Goal: Information Seeking & Learning: Learn about a topic

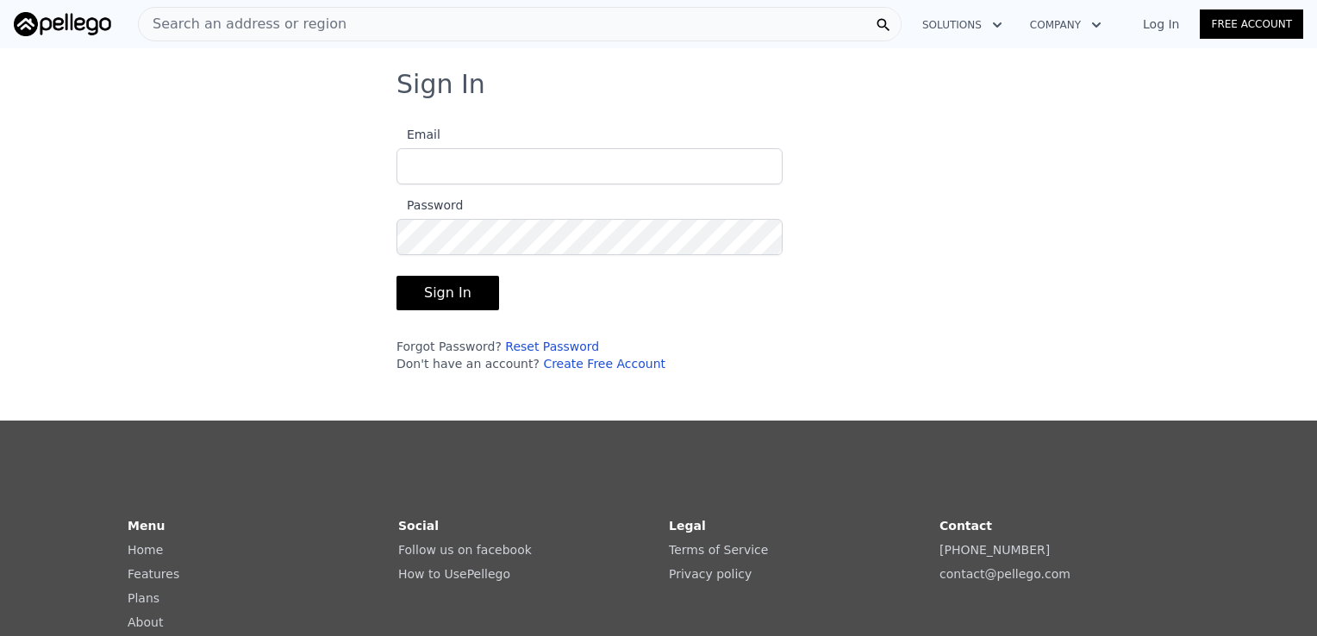
type input "[EMAIL_ADDRESS][DOMAIN_NAME]"
click at [456, 281] on button "Sign In" at bounding box center [447, 293] width 103 height 34
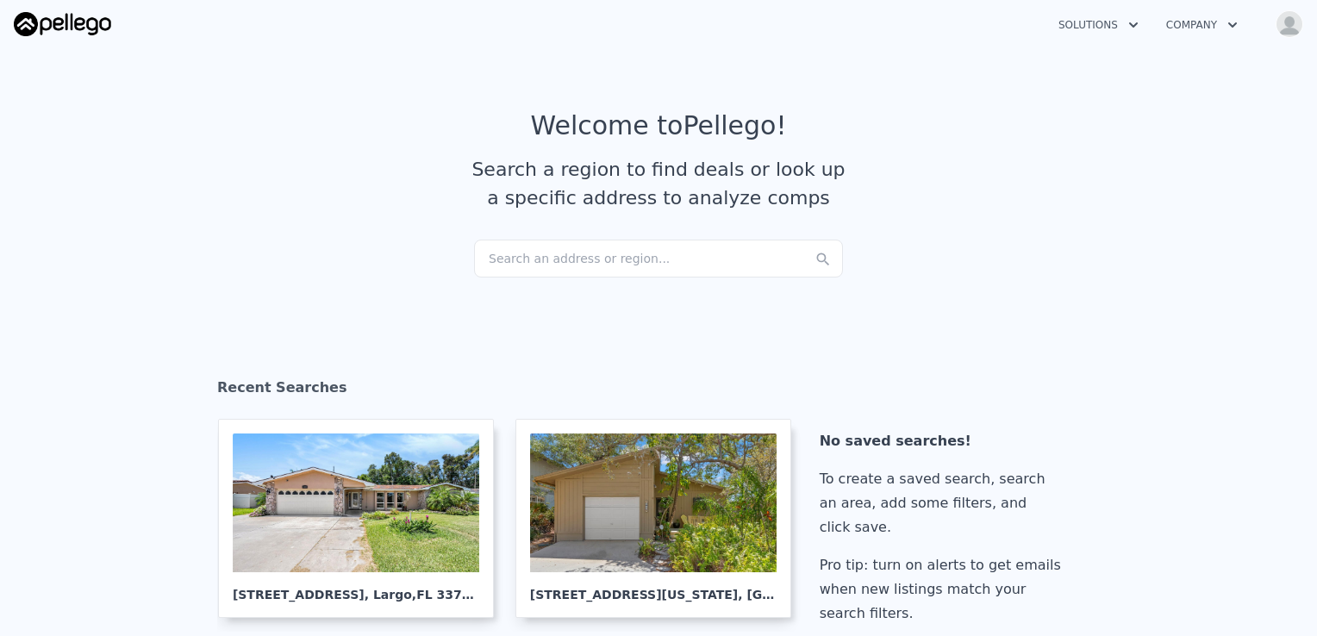
click at [497, 268] on div "Search an address or region..." at bounding box center [658, 259] width 369 height 38
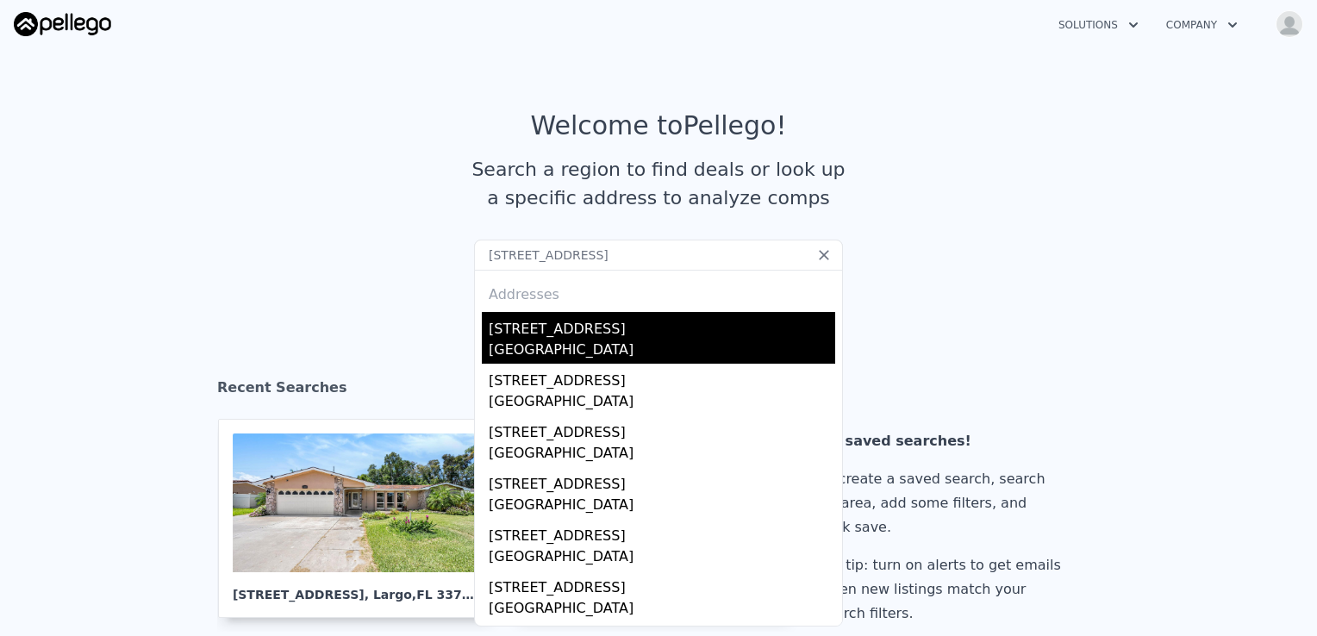
type input "[STREET_ADDRESS]"
click at [607, 331] on div "[STREET_ADDRESS]" at bounding box center [662, 326] width 346 height 28
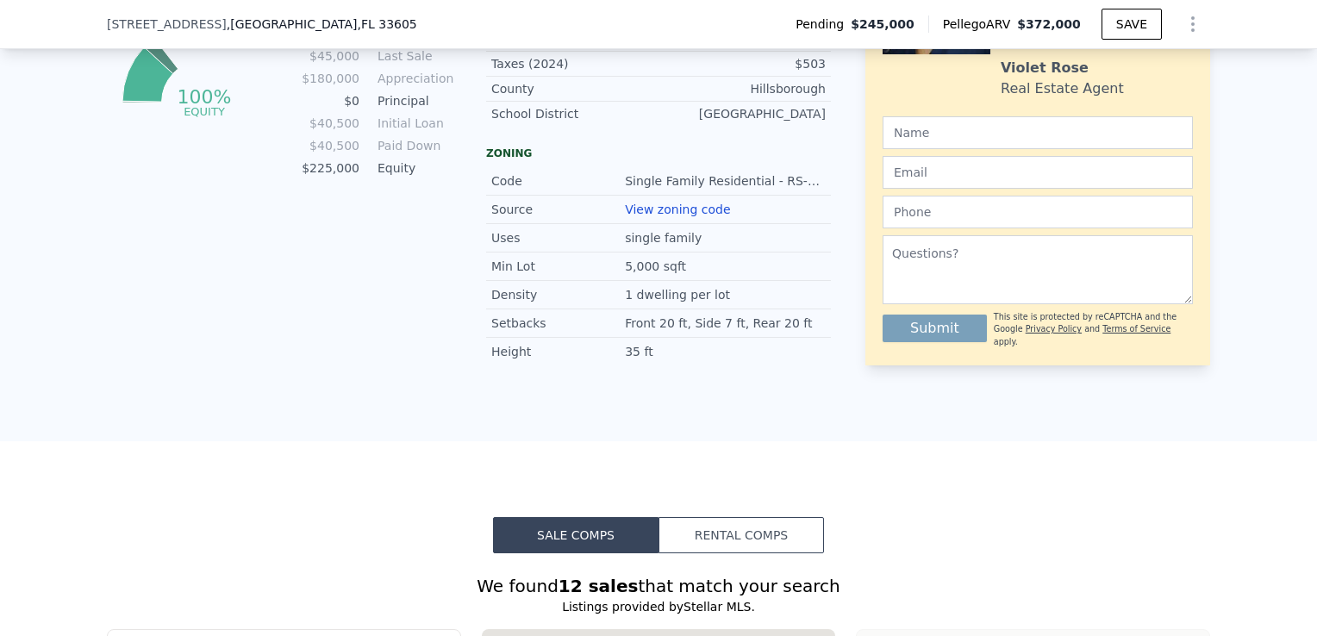
scroll to position [1630, 0]
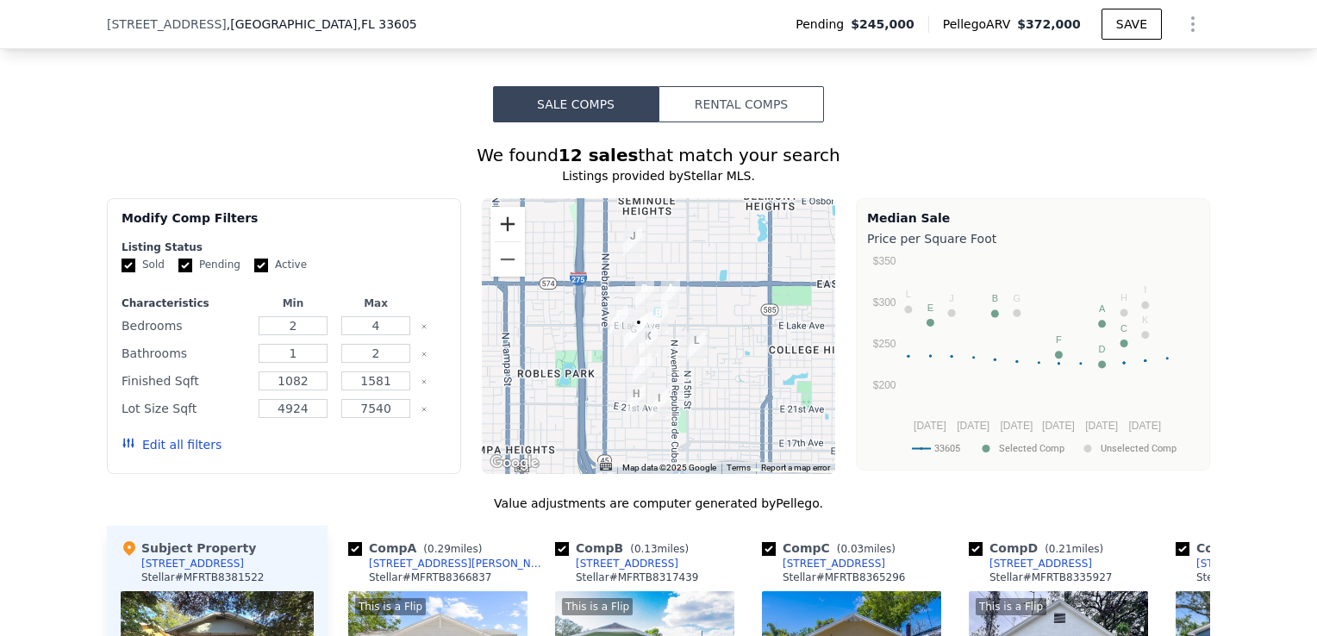
click at [501, 238] on button "Zoom in" at bounding box center [507, 224] width 34 height 34
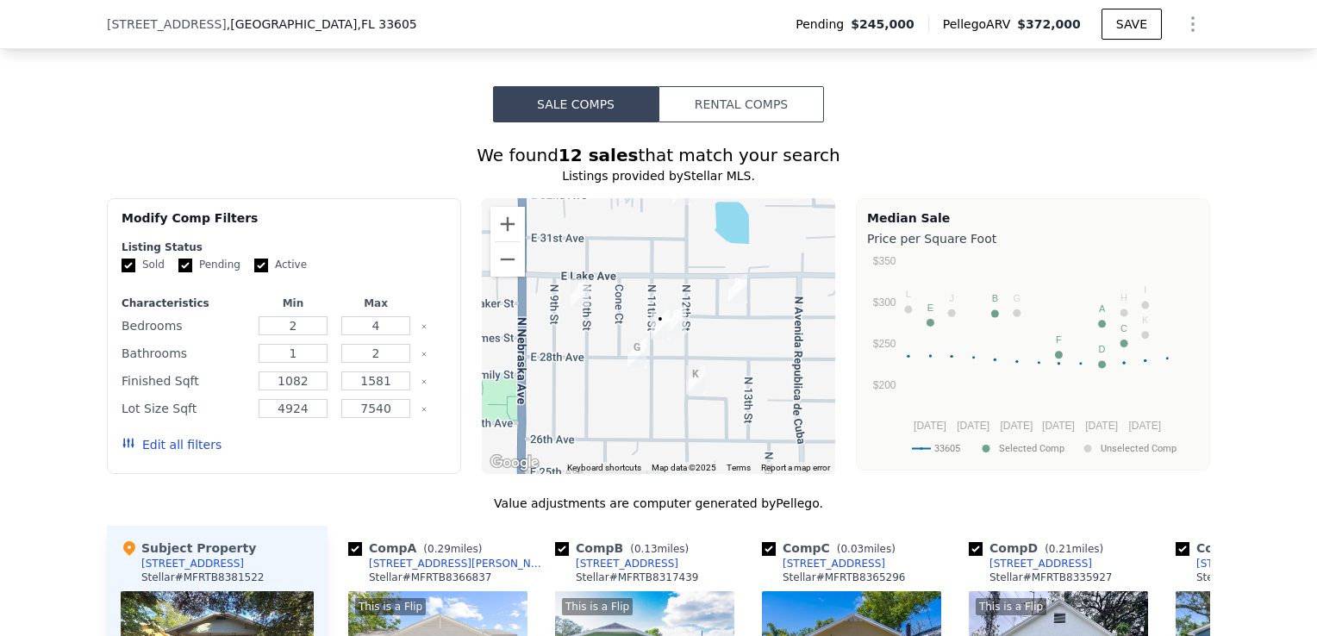
drag, startPoint x: 607, startPoint y: 288, endPoint x: 682, endPoint y: 258, distance: 80.8
click at [682, 258] on div at bounding box center [659, 336] width 354 height 276
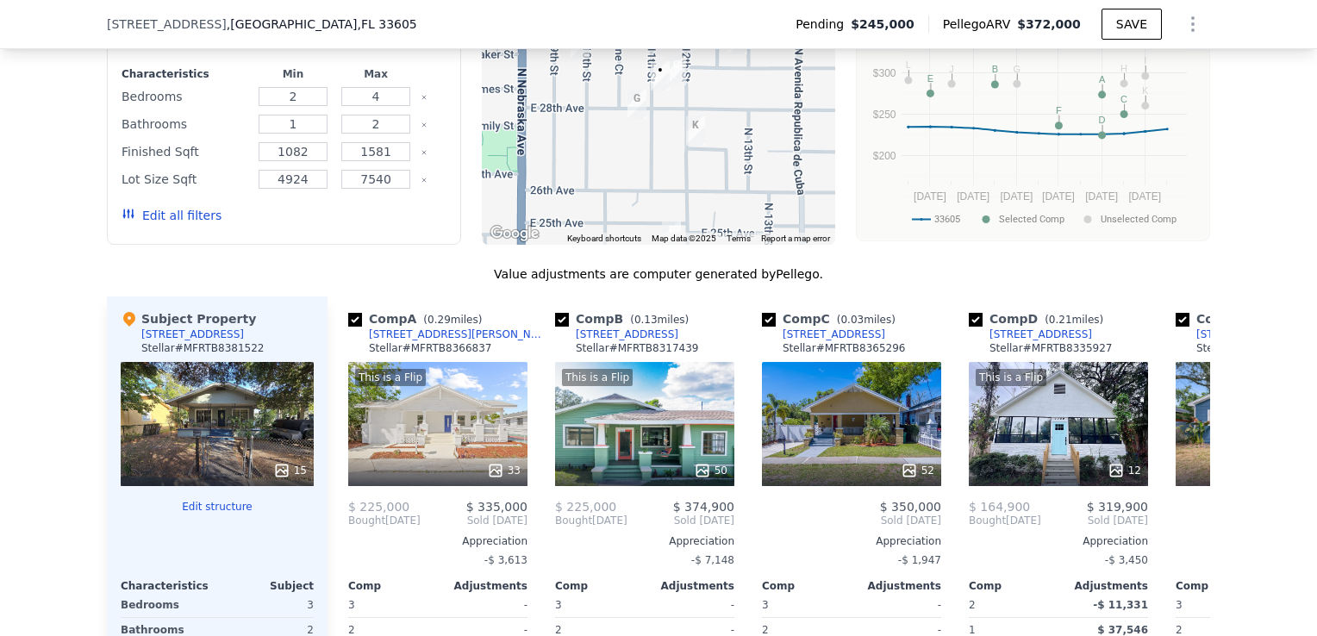
scroll to position [1802, 0]
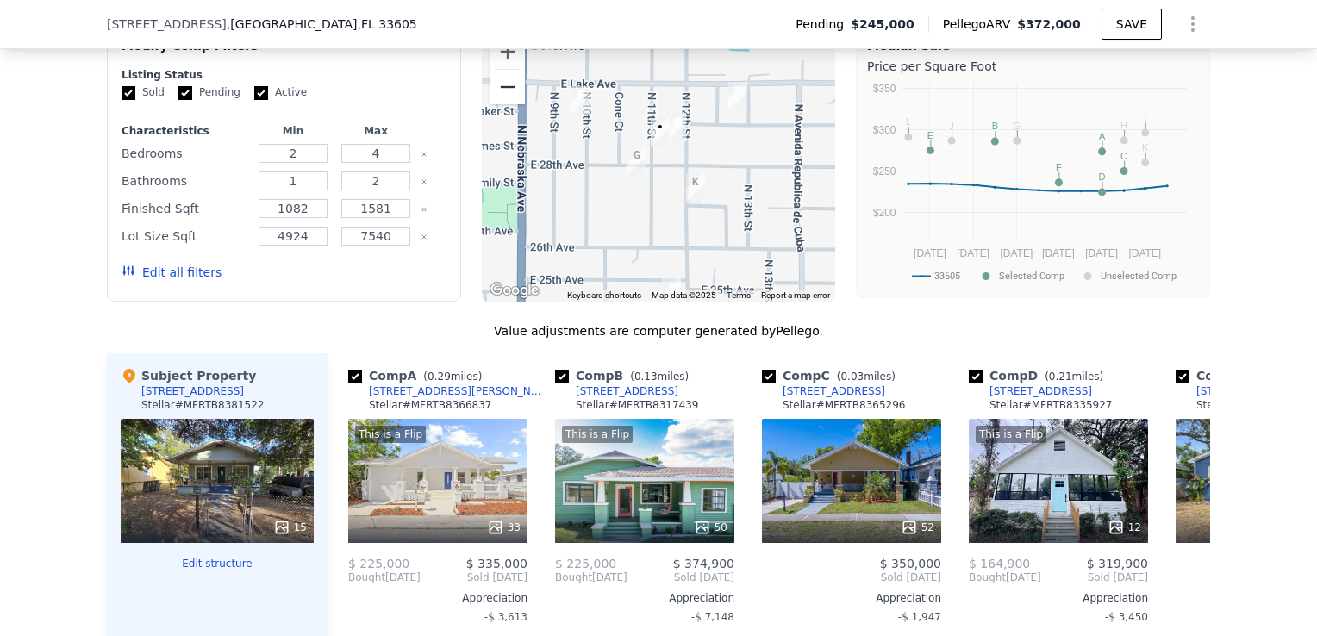
click at [502, 102] on button "Zoom out" at bounding box center [507, 87] width 34 height 34
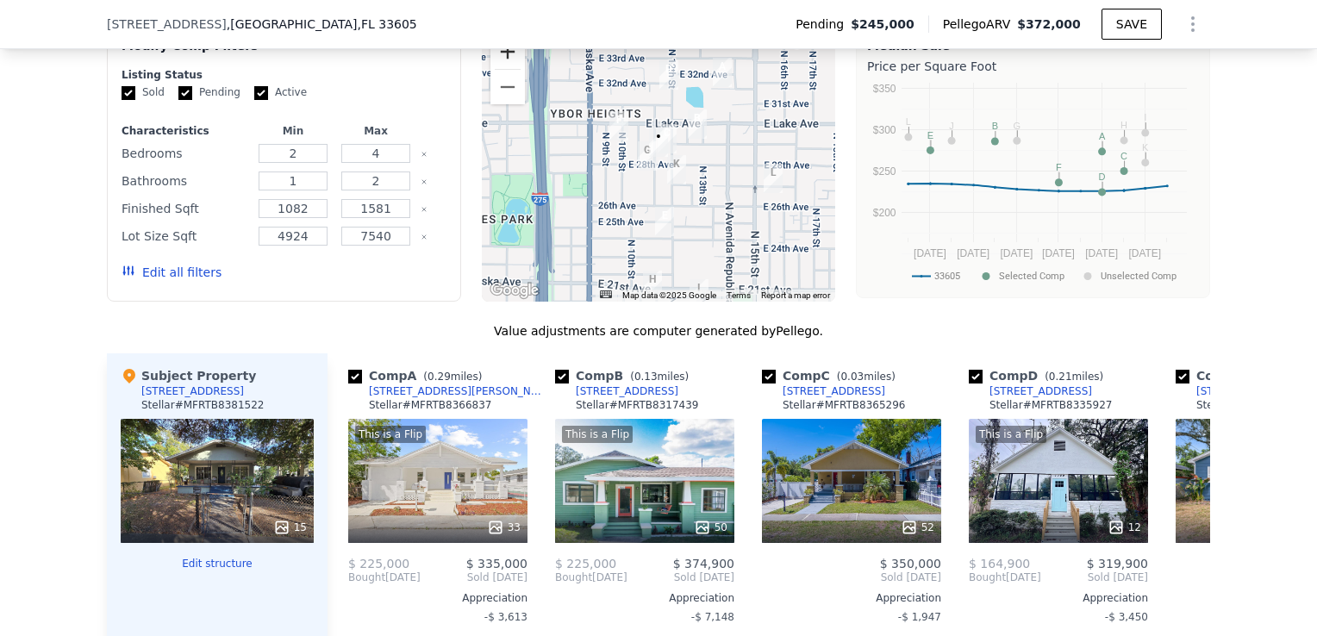
click at [498, 67] on button "Zoom in" at bounding box center [507, 51] width 34 height 34
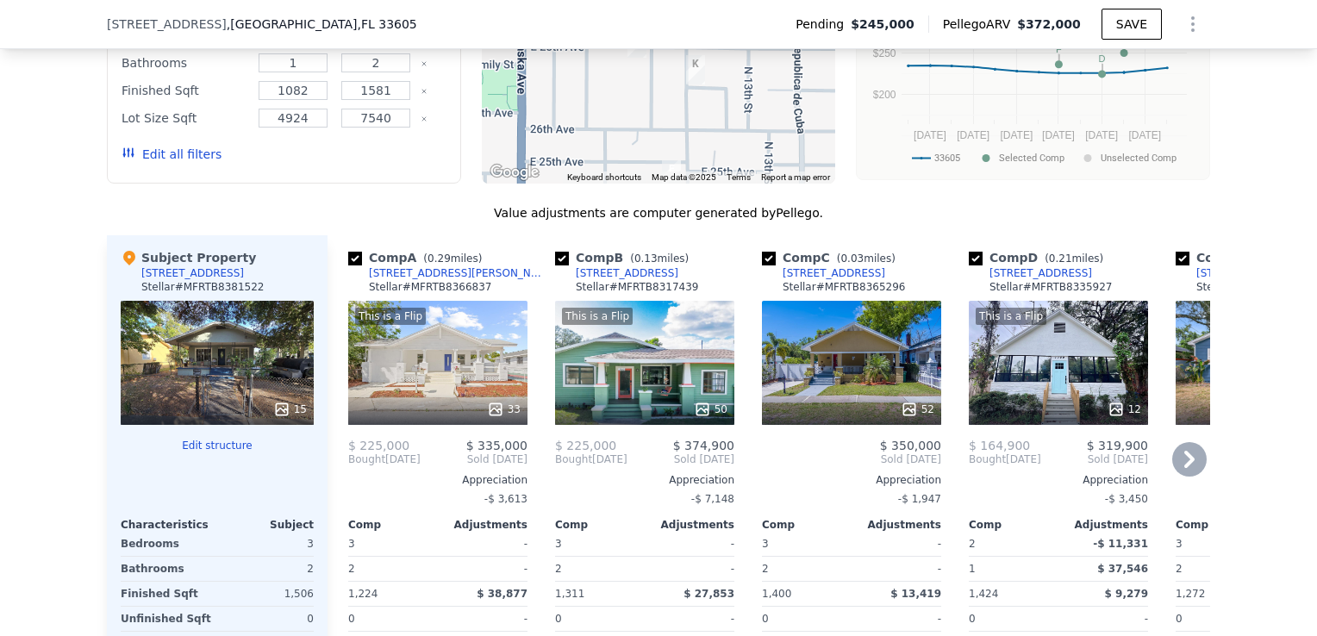
scroll to position [1975, 0]
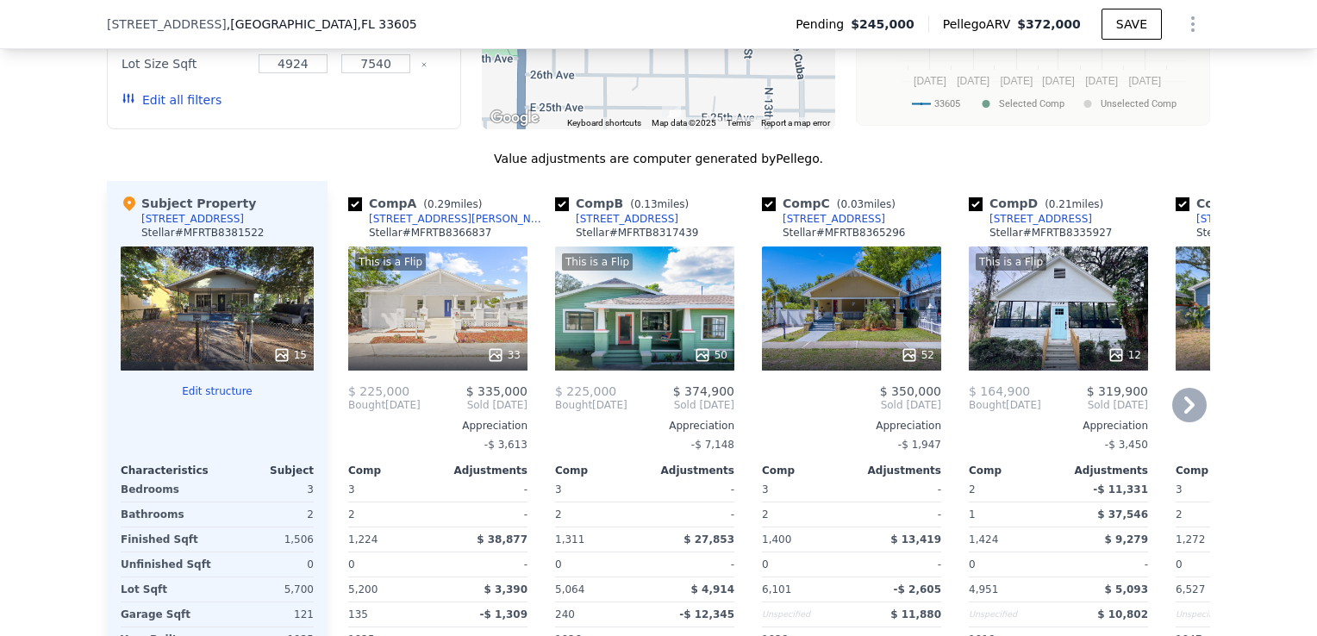
click at [1007, 328] on div "This is a Flip 12" at bounding box center [1057, 308] width 179 height 124
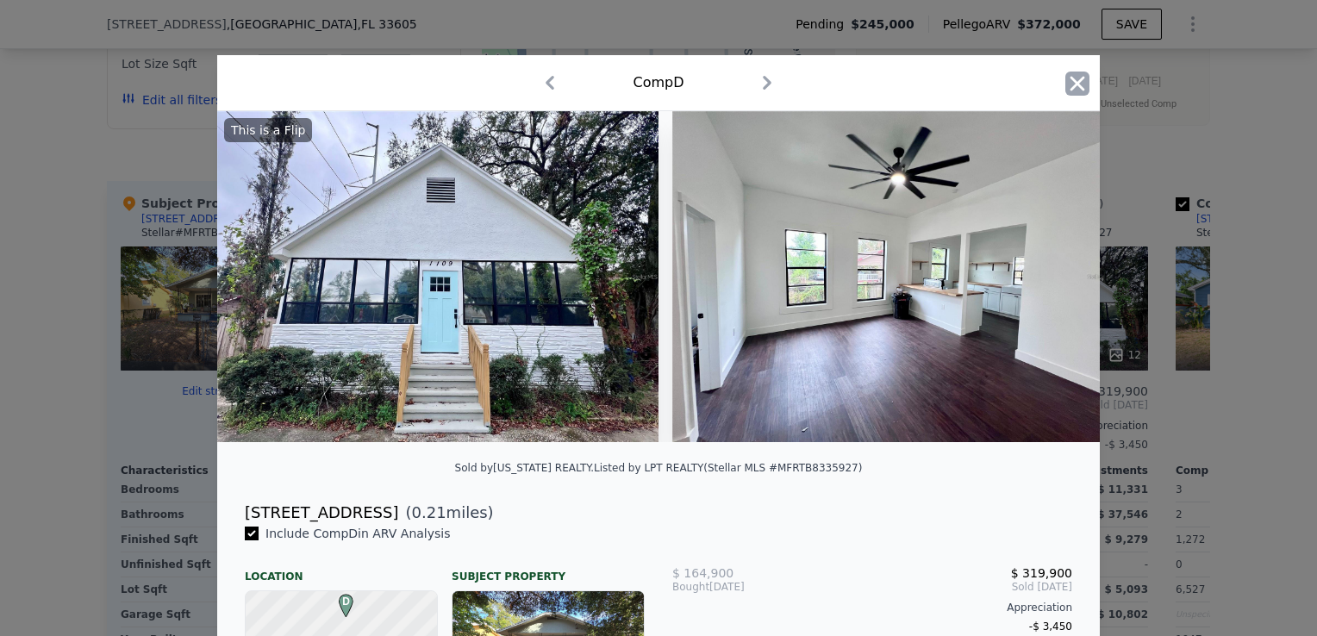
click at [1075, 84] on icon "button" at bounding box center [1077, 84] width 24 height 24
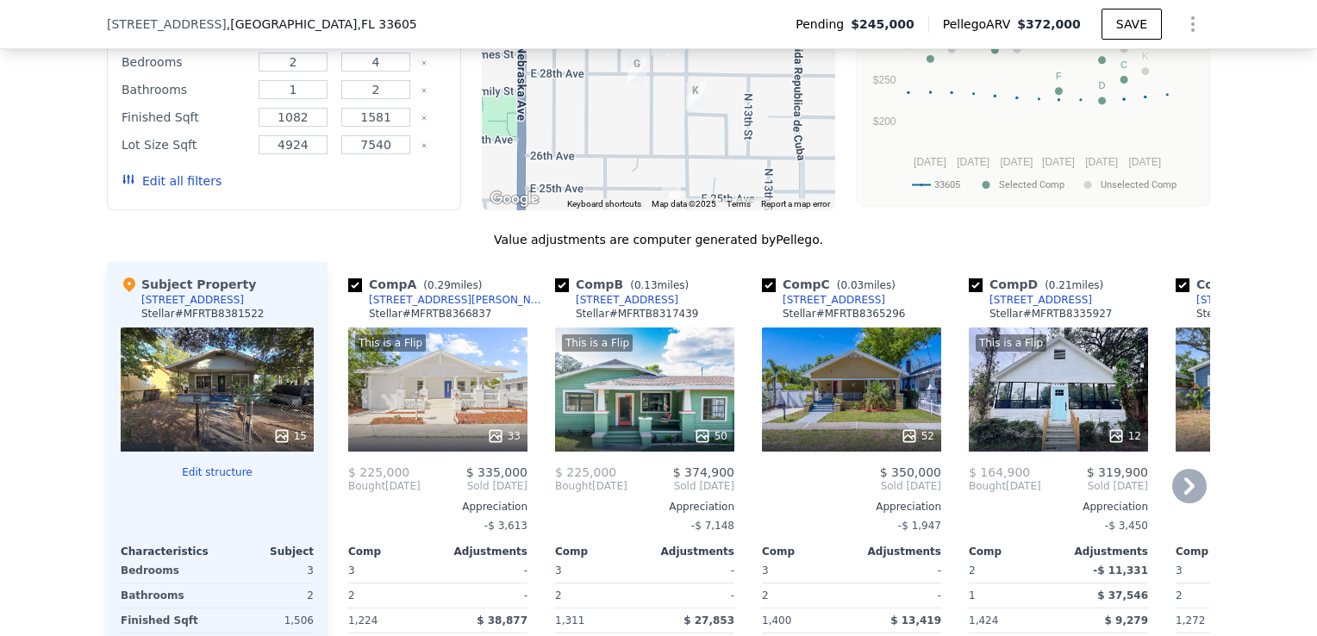
scroll to position [1975, 0]
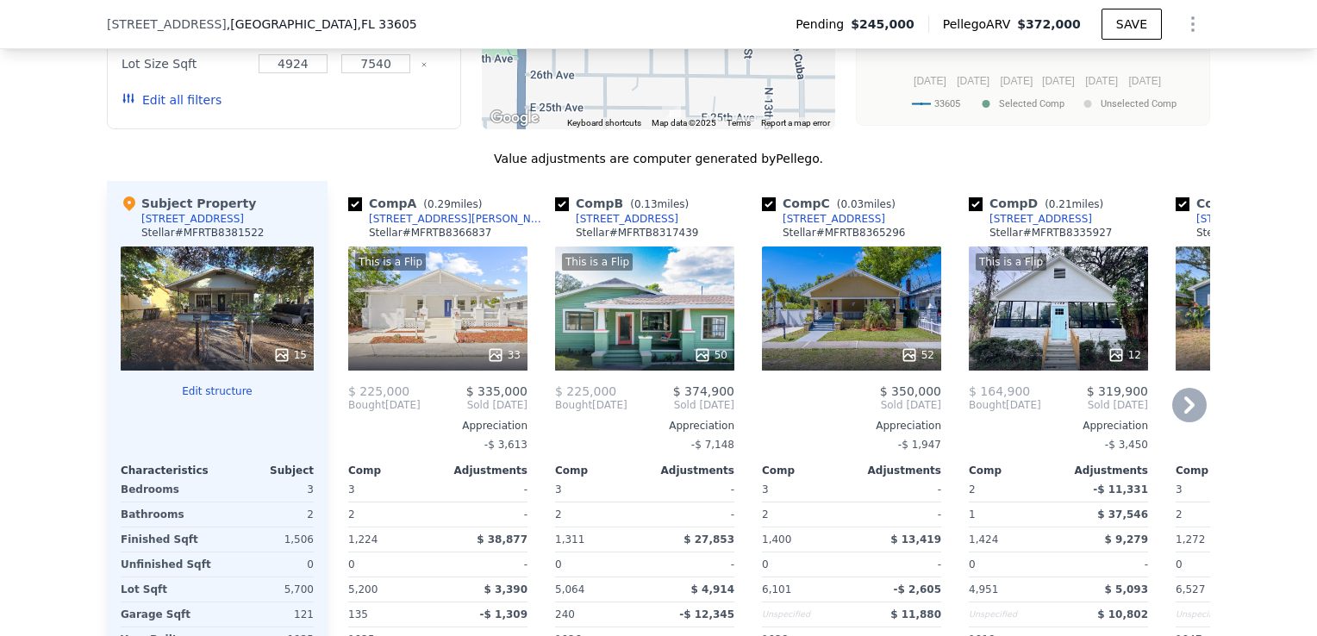
click at [437, 350] on div "This is a Flip 33" at bounding box center [437, 308] width 179 height 124
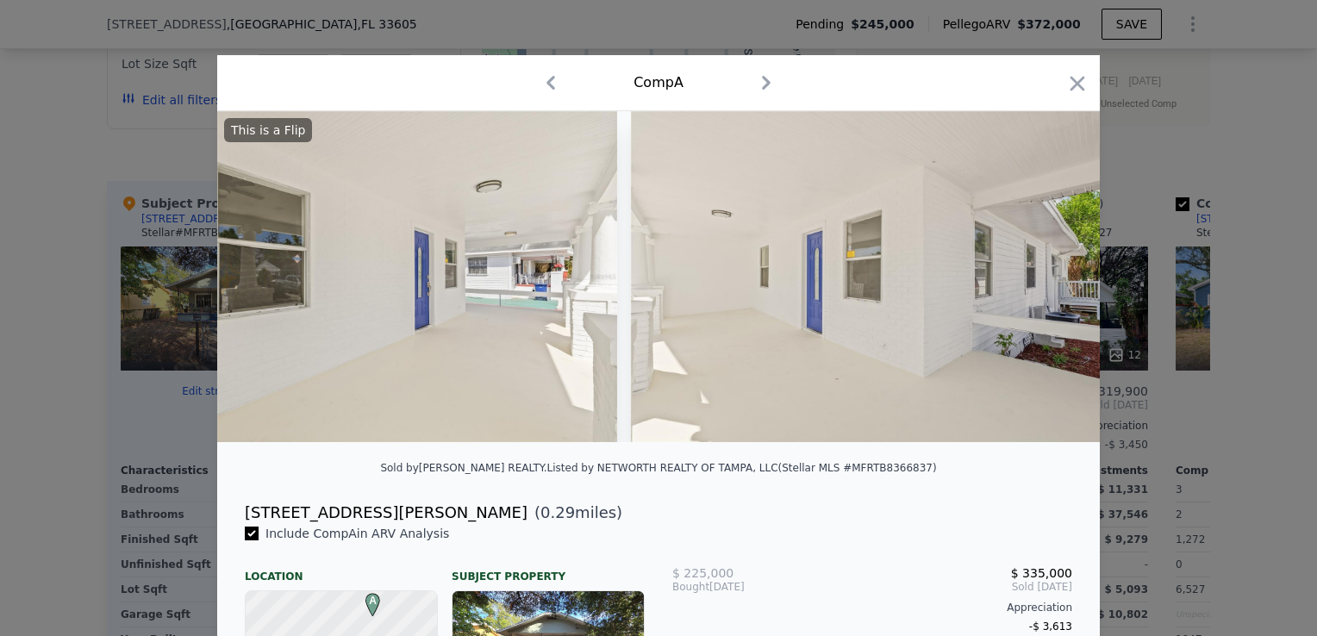
scroll to position [0, 15942]
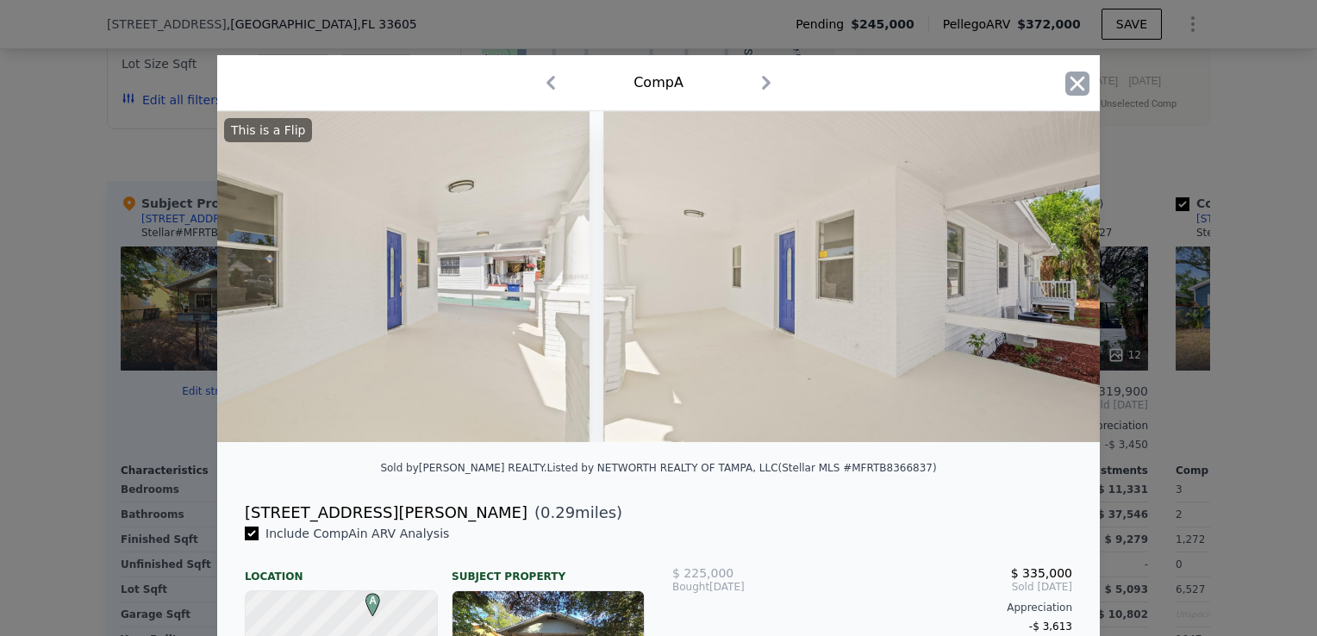
click at [1065, 90] on icon "button" at bounding box center [1077, 84] width 24 height 24
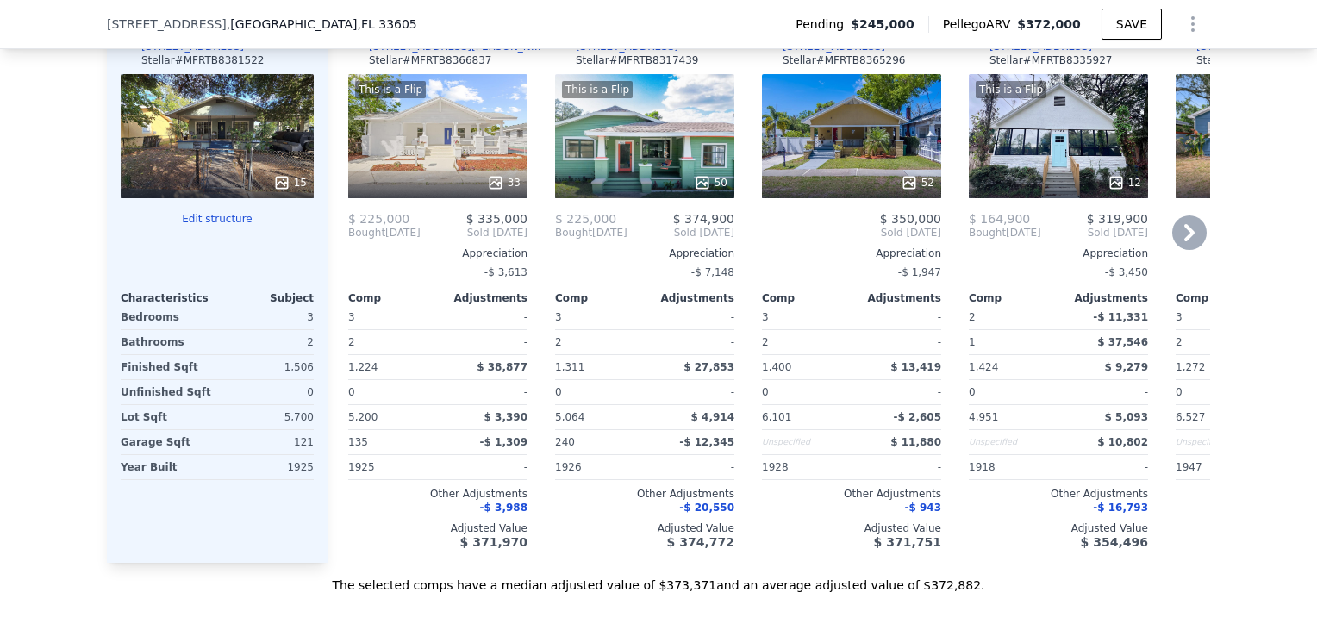
scroll to position [2147, 0]
click at [227, 164] on div "15" at bounding box center [217, 136] width 193 height 124
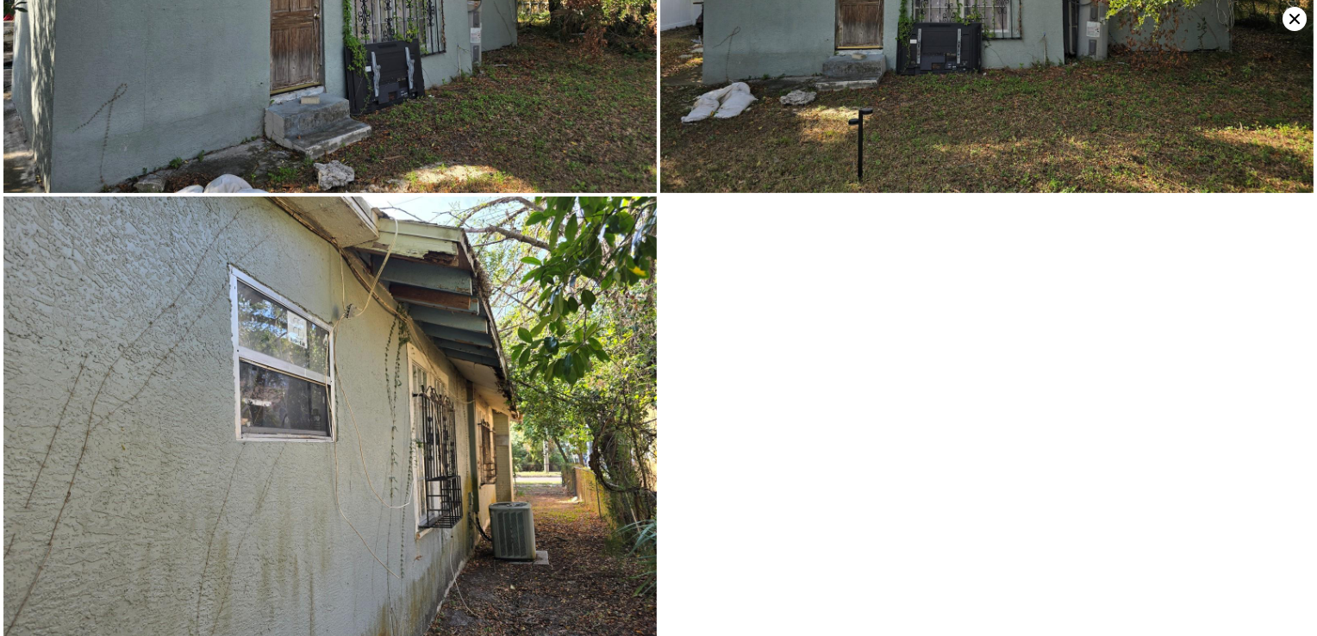
scroll to position [4021, 0]
